Goal: Check status: Check status

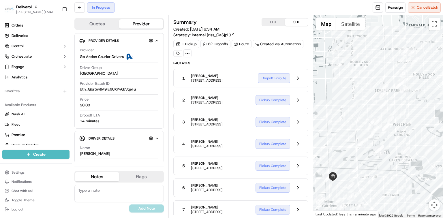
scroll to position [1381, 0]
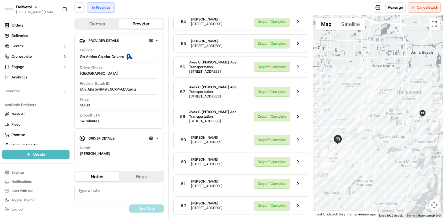
drag, startPoint x: 382, startPoint y: 137, endPoint x: 378, endPoint y: 145, distance: 9.2
click at [378, 145] on div at bounding box center [378, 116] width 130 height 203
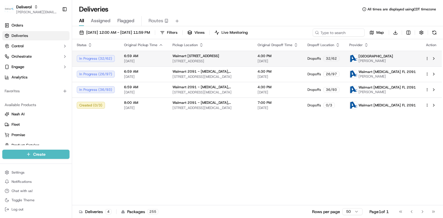
click at [127, 57] on span "6:59 AM" at bounding box center [143, 56] width 39 height 5
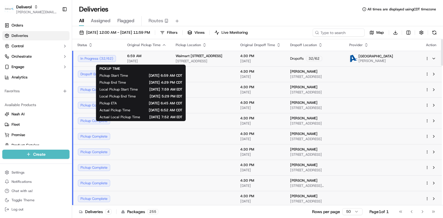
click at [151, 59] on span "09/16/2025" at bounding box center [146, 61] width 39 height 5
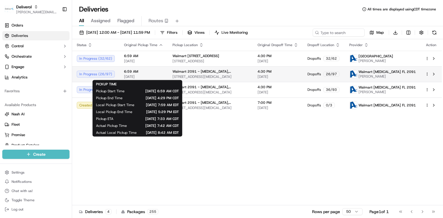
click at [138, 74] on div "6:59 AM 09/16/2025" at bounding box center [143, 74] width 39 height 10
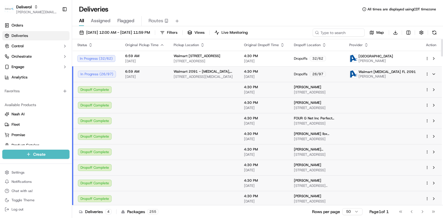
click at [135, 72] on span "6:59 AM" at bounding box center [144, 71] width 39 height 5
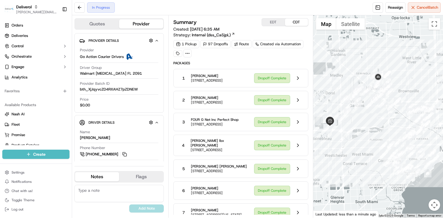
drag, startPoint x: 387, startPoint y: 123, endPoint x: 381, endPoint y: 123, distance: 5.8
click at [381, 123] on div at bounding box center [378, 116] width 130 height 203
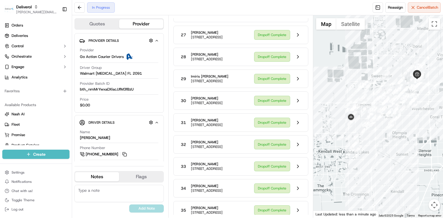
drag, startPoint x: 342, startPoint y: 109, endPoint x: 323, endPoint y: 101, distance: 20.7
click at [323, 101] on div at bounding box center [378, 116] width 130 height 203
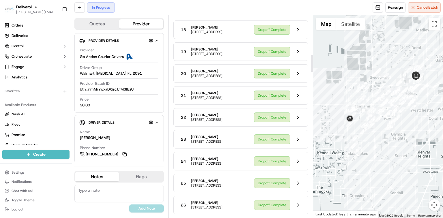
scroll to position [692, 0]
